Goal: Navigation & Orientation: Understand site structure

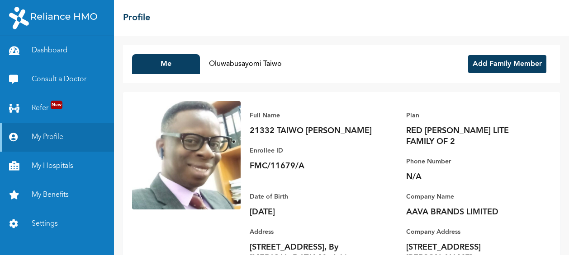
click at [53, 50] on link "Dashboard" at bounding box center [57, 50] width 114 height 29
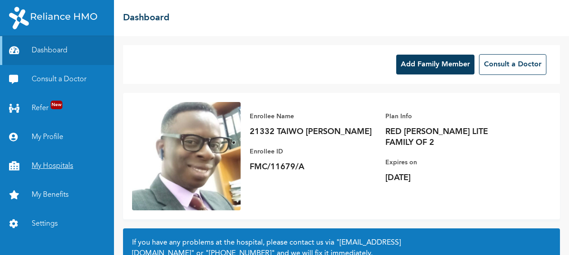
click at [57, 164] on link "My Hospitals" at bounding box center [57, 166] width 114 height 29
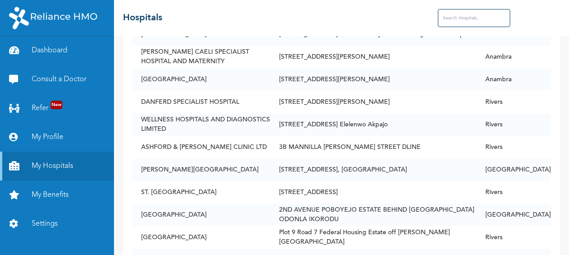
scroll to position [8093, 0]
click at [57, 193] on link "My Benefits" at bounding box center [57, 195] width 114 height 29
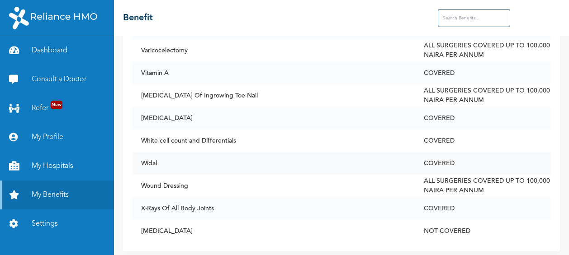
scroll to position [4613, 0]
click at [45, 51] on link "Dashboard" at bounding box center [57, 50] width 114 height 29
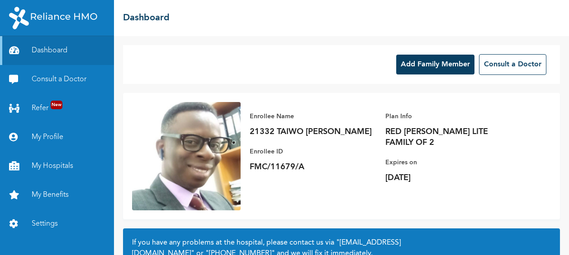
click at [235, 70] on div "Add Family Member Consult a Doctor" at bounding box center [341, 64] width 437 height 39
click at [52, 136] on link "My Profile" at bounding box center [57, 137] width 114 height 29
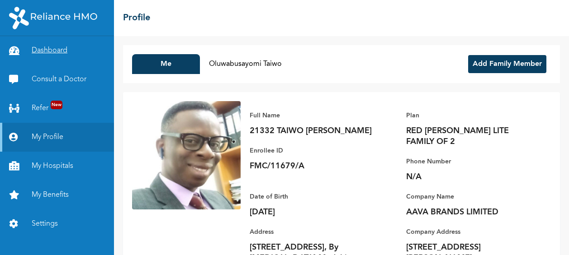
click at [56, 47] on link "Dashboard" at bounding box center [57, 50] width 114 height 29
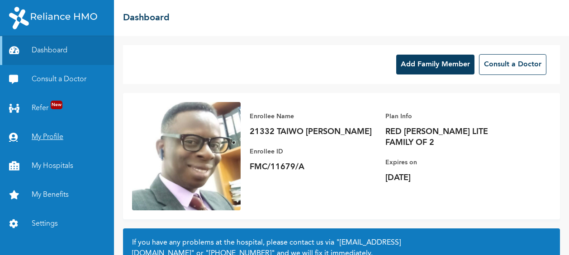
click at [53, 135] on link "My Profile" at bounding box center [57, 137] width 114 height 29
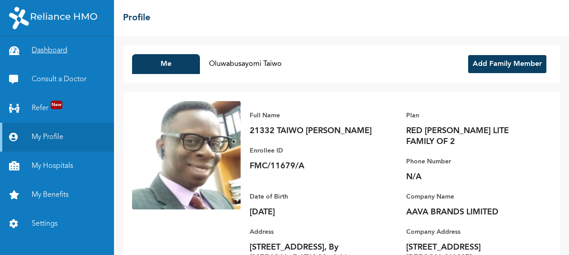
click at [66, 49] on link "Dashboard" at bounding box center [57, 50] width 114 height 29
